Goal: Browse casually

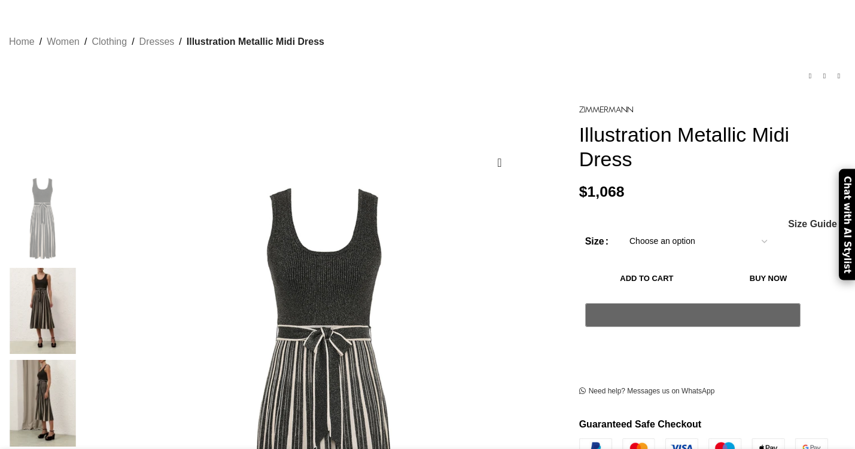
scroll to position [96, 0]
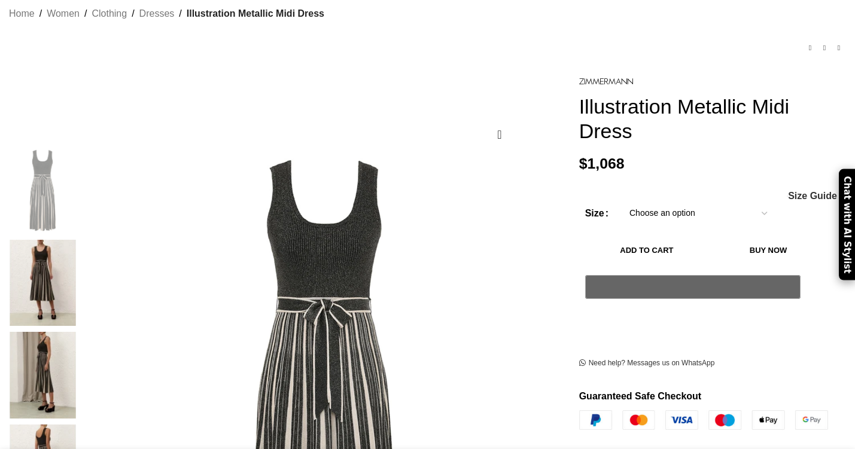
click at [79, 338] on img at bounding box center [42, 375] width 73 height 86
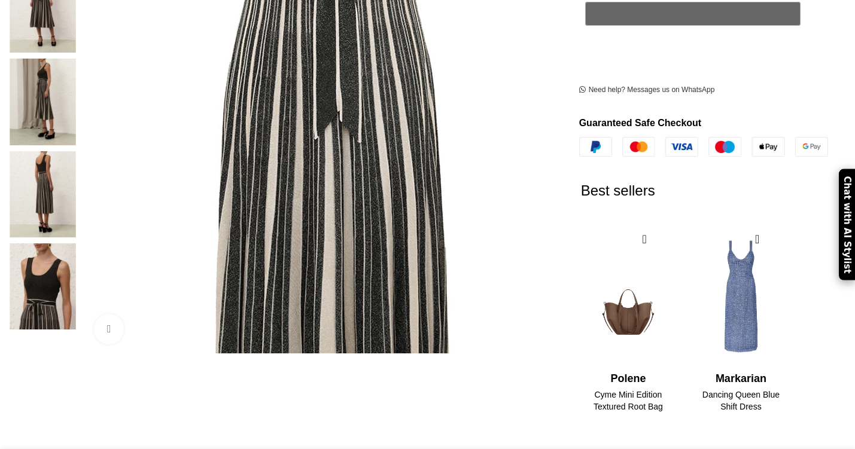
scroll to position [385, 0]
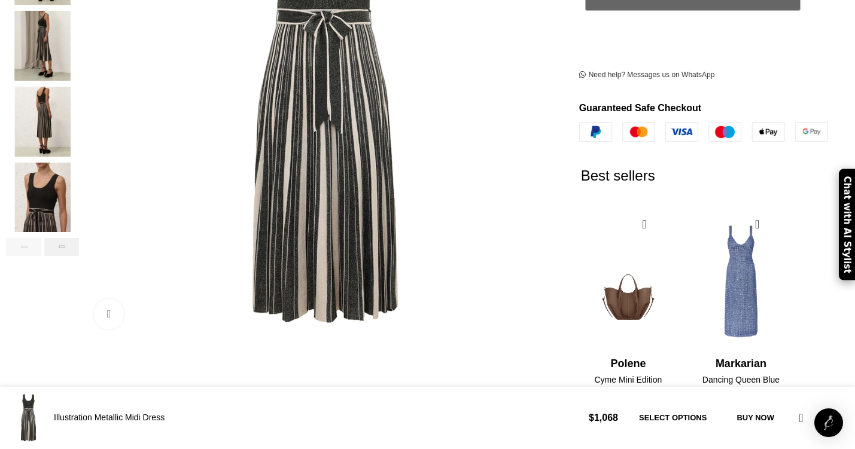
click at [80, 238] on div "Next slide" at bounding box center [61, 247] width 35 height 18
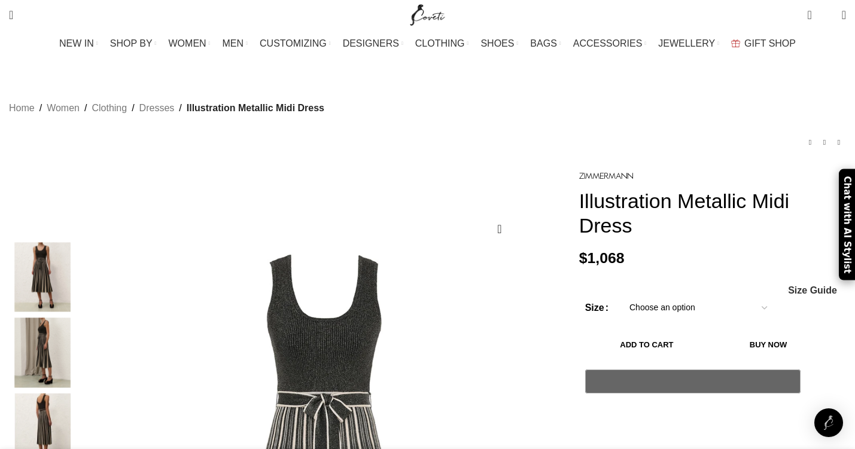
scroll to position [0, 377]
